Goal: Check status: Check status

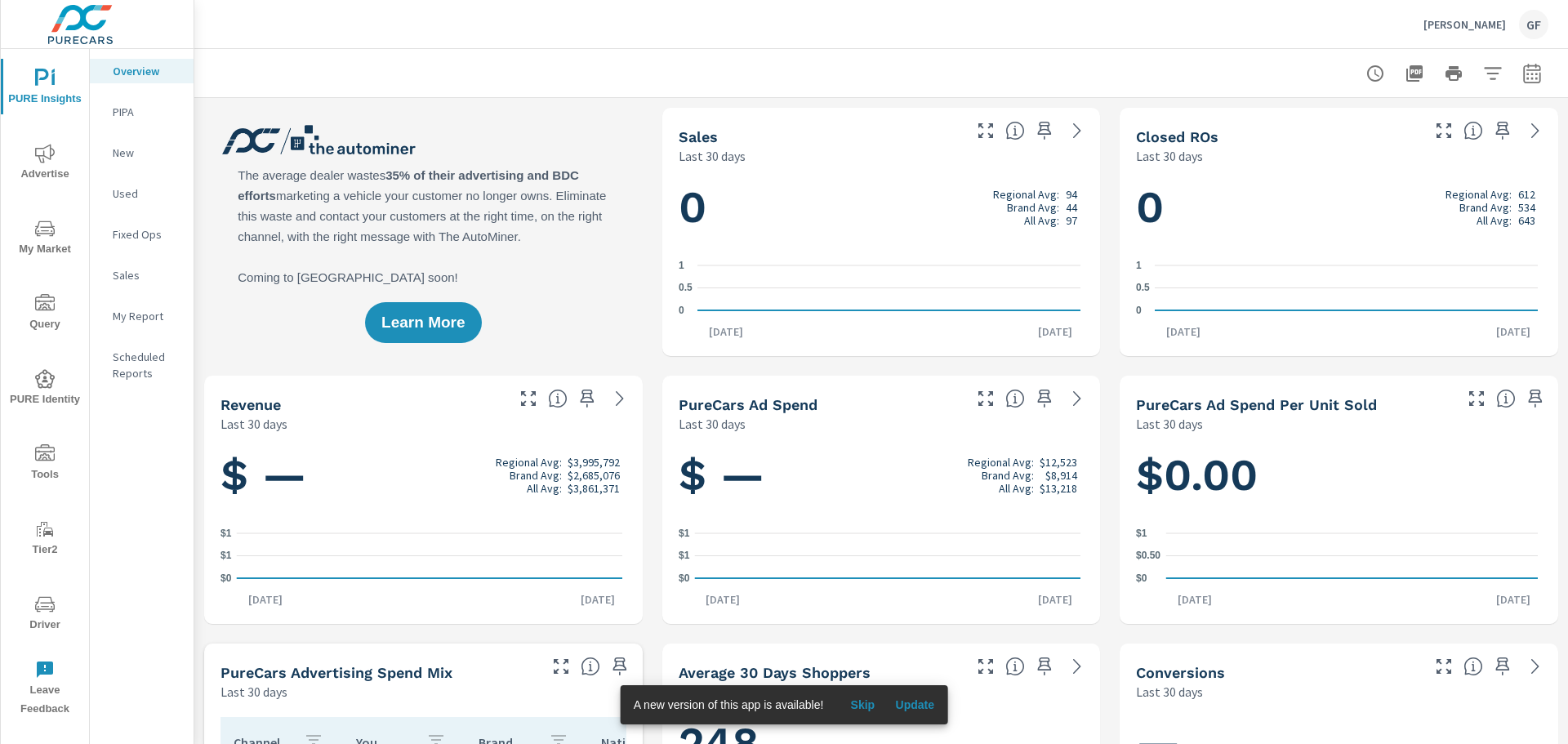
click at [916, 705] on span "Update" at bounding box center [914, 704] width 39 height 14
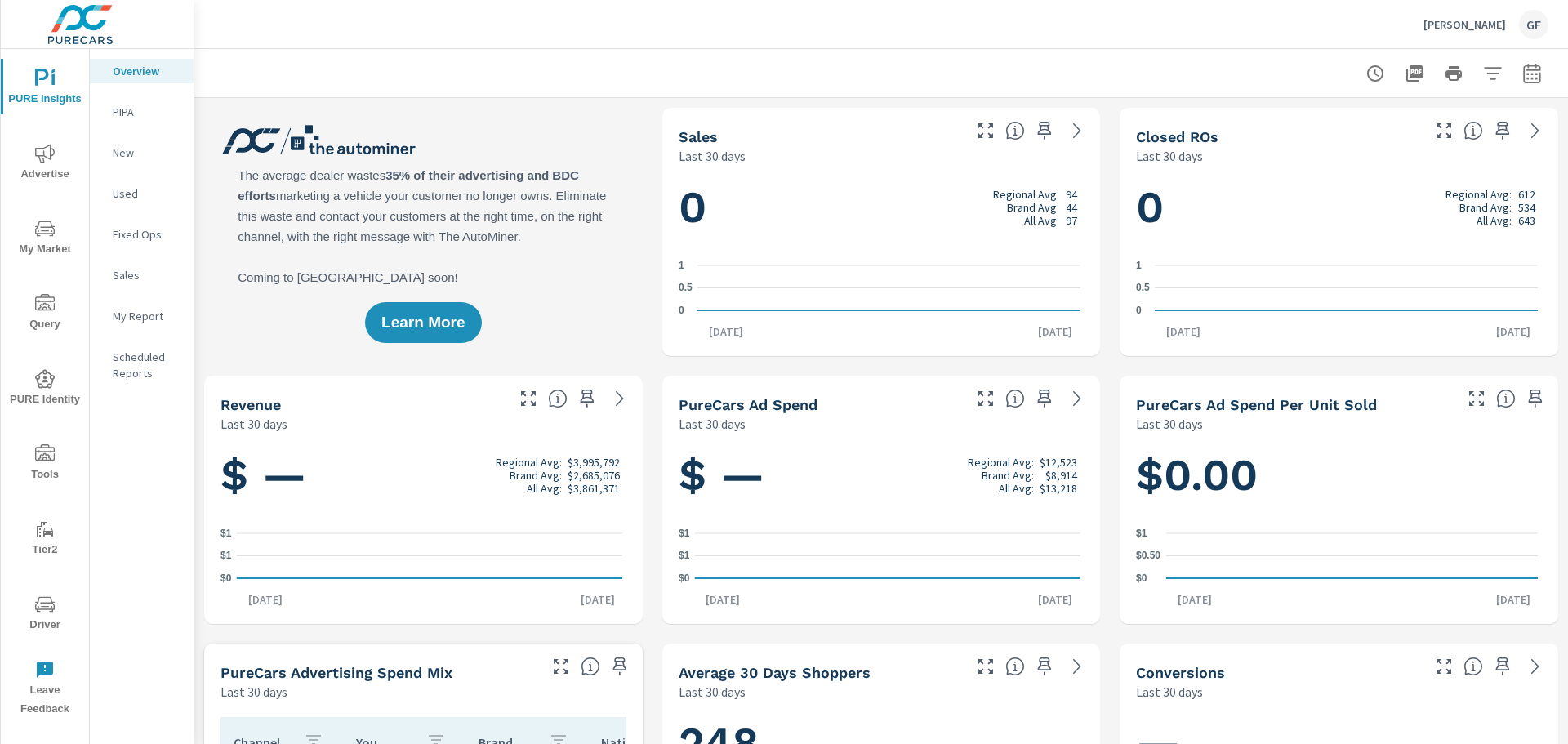
scroll to position [1, 0]
click at [53, 598] on icon "nav menu" at bounding box center [45, 604] width 20 height 20
click at [46, 627] on span "Driver" at bounding box center [45, 614] width 78 height 40
